Goal: Contribute content

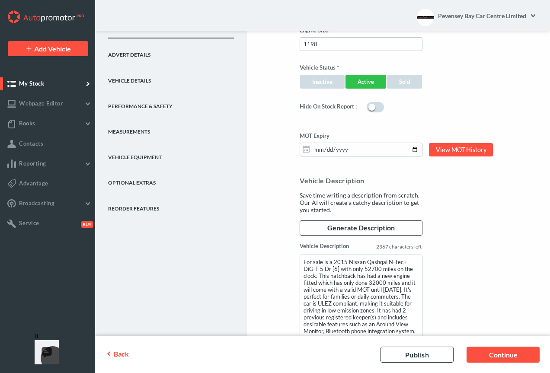
scroll to position [813, 0]
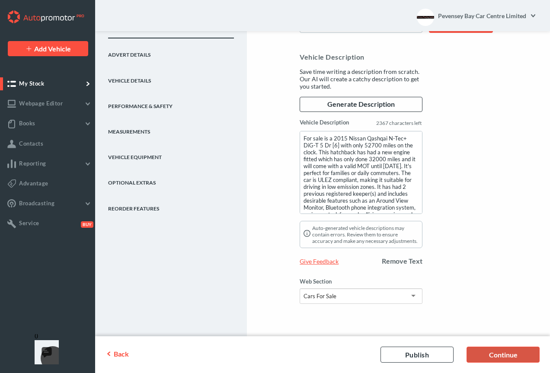
click at [508, 352] on link "Continue" at bounding box center [502, 355] width 73 height 16
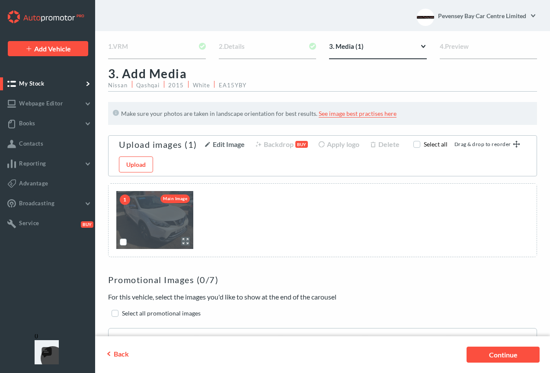
click at [123, 245] on label "scrollable content" at bounding box center [123, 245] width 0 height 0
click at [122, 242] on input "scrollable content" at bounding box center [123, 241] width 6 height 6
checkbox input "true"
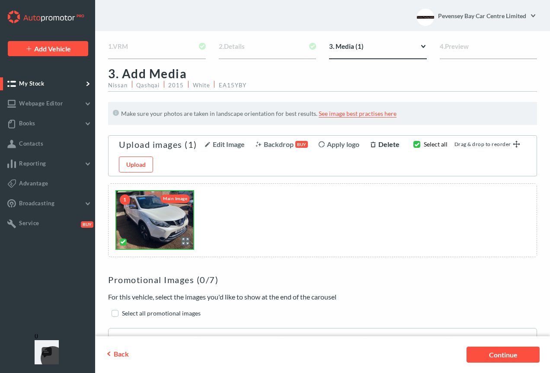
click at [388, 145] on span "Delete" at bounding box center [388, 144] width 21 height 8
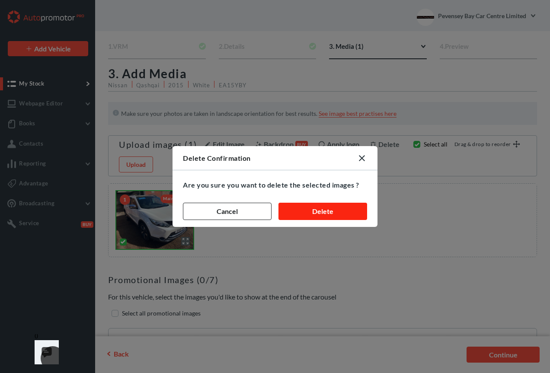
click at [318, 211] on button "Delete" at bounding box center [322, 211] width 89 height 17
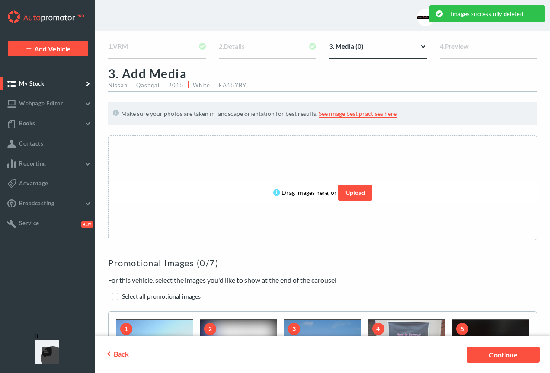
click at [355, 191] on link "Upload" at bounding box center [355, 192] width 34 height 16
